Goal: Navigation & Orientation: Go to known website

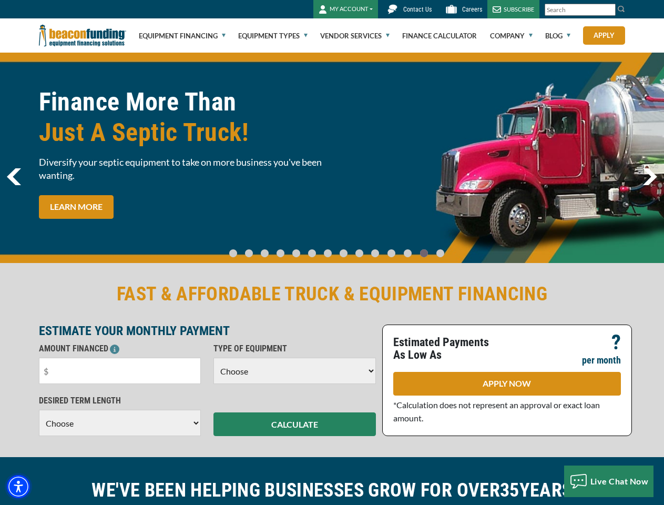
click at [18, 486] on img "Accessibility Menu" at bounding box center [18, 486] width 23 height 23
click at [609, 10] on body "Skip to main content Enable accessibility for low vision Open the accessibility…" at bounding box center [332, 252] width 664 height 505
click at [332, 158] on body "Skip to main content Enable accessibility for low vision Open the accessibility…" at bounding box center [332, 252] width 664 height 505
click at [242, 248] on body "Skip to main content Enable accessibility for low vision Open the accessibility…" at bounding box center [332, 252] width 664 height 505
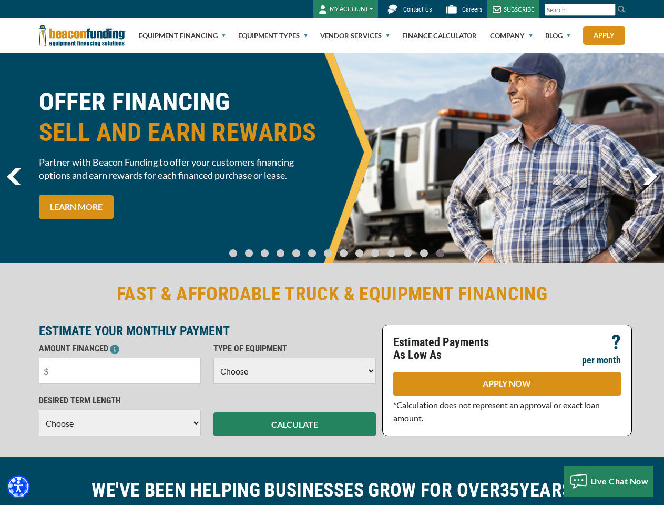
click at [257, 248] on body "Skip to main content Enable accessibility for low vision Open the accessibility…" at bounding box center [332, 252] width 664 height 505
click at [271, 248] on body "Skip to main content Enable accessibility for low vision Open the accessibility…" at bounding box center [332, 252] width 664 height 505
click at [285, 248] on body "Skip to main content Enable accessibility for low vision Open the accessibility…" at bounding box center [332, 252] width 664 height 505
click at [300, 248] on body "Skip to main content Enable accessibility for low vision Open the accessibility…" at bounding box center [332, 252] width 664 height 505
click at [314, 248] on body "Skip to main content Enable accessibility for low vision Open the accessibility…" at bounding box center [332, 252] width 664 height 505
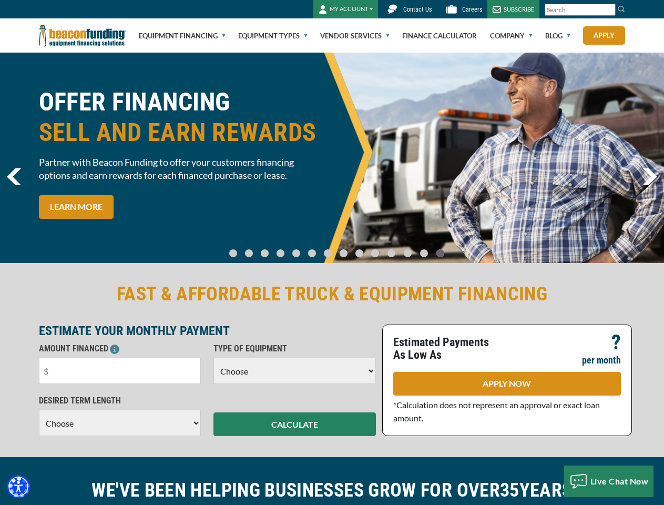
click at [329, 248] on body "Skip to main content Enable accessibility for low vision Open the accessibility…" at bounding box center [332, 252] width 664 height 505
